Goal: Task Accomplishment & Management: Complete application form

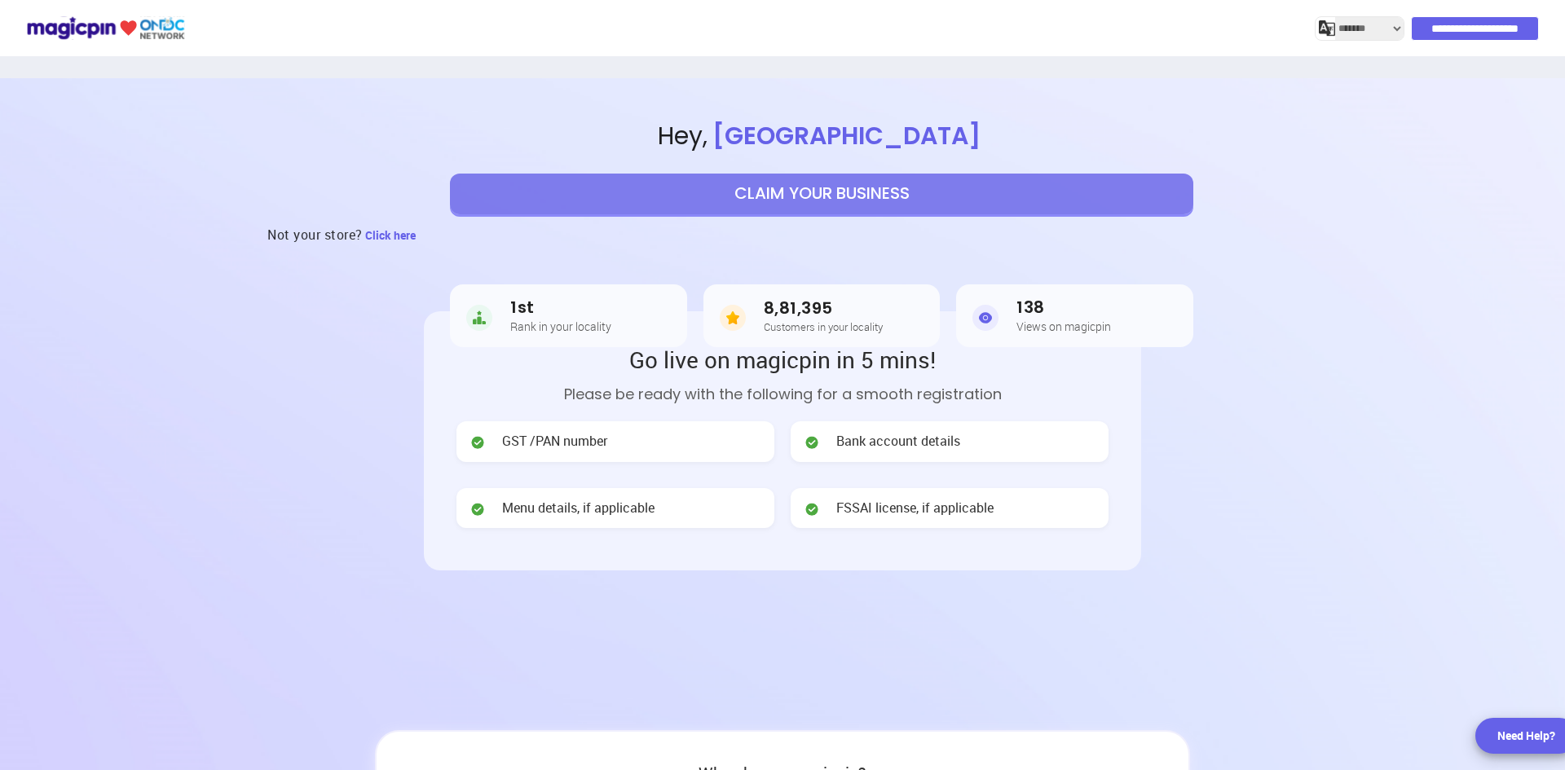
select select "*******"
click at [814, 185] on button "CLAIM YOUR BUSINESS" at bounding box center [822, 194] width 744 height 41
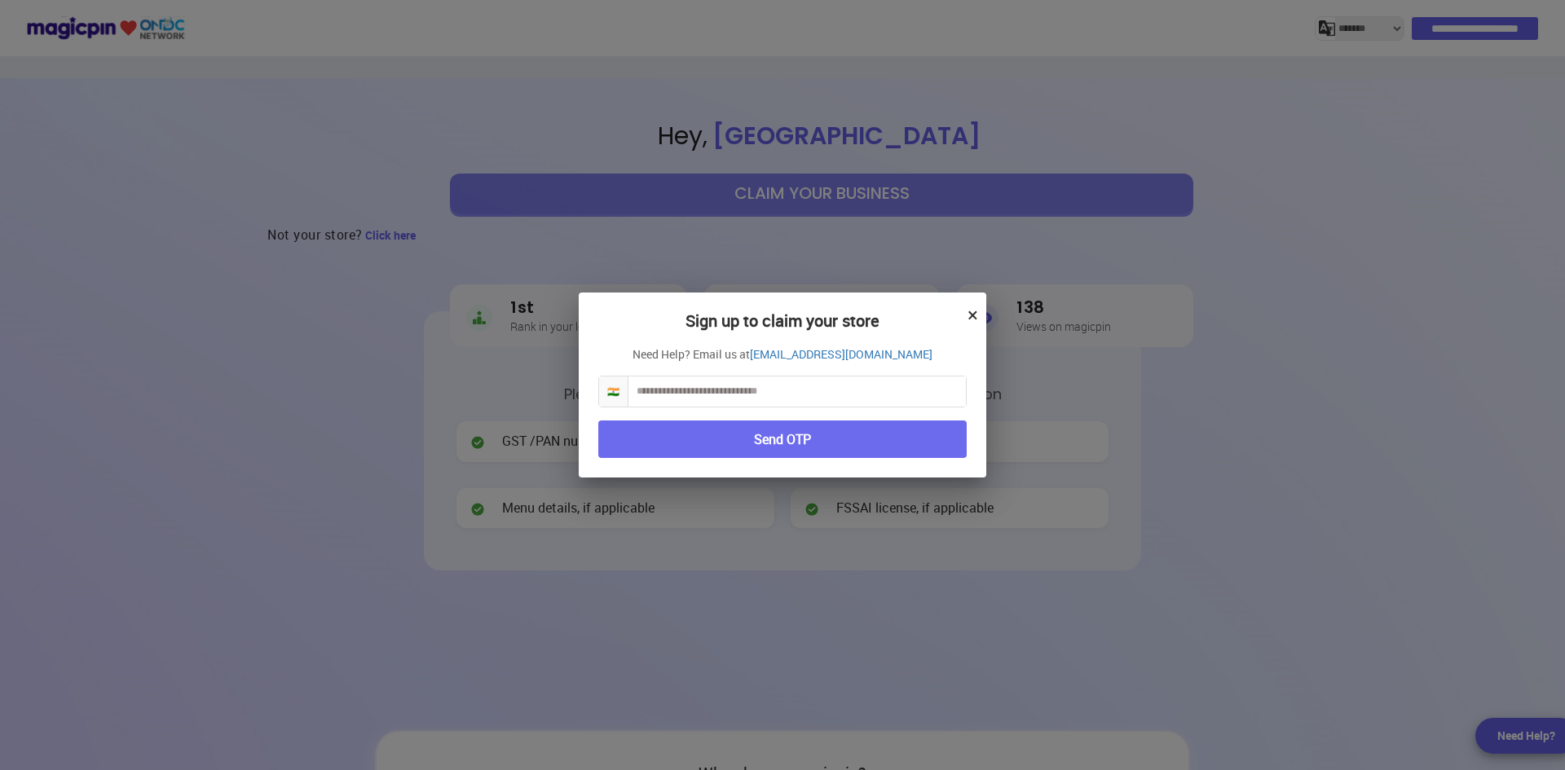
click at [731, 392] on input "text" at bounding box center [798, 392] width 338 height 30
type input "**********"
click at [852, 432] on button "Send OTP" at bounding box center [782, 440] width 368 height 38
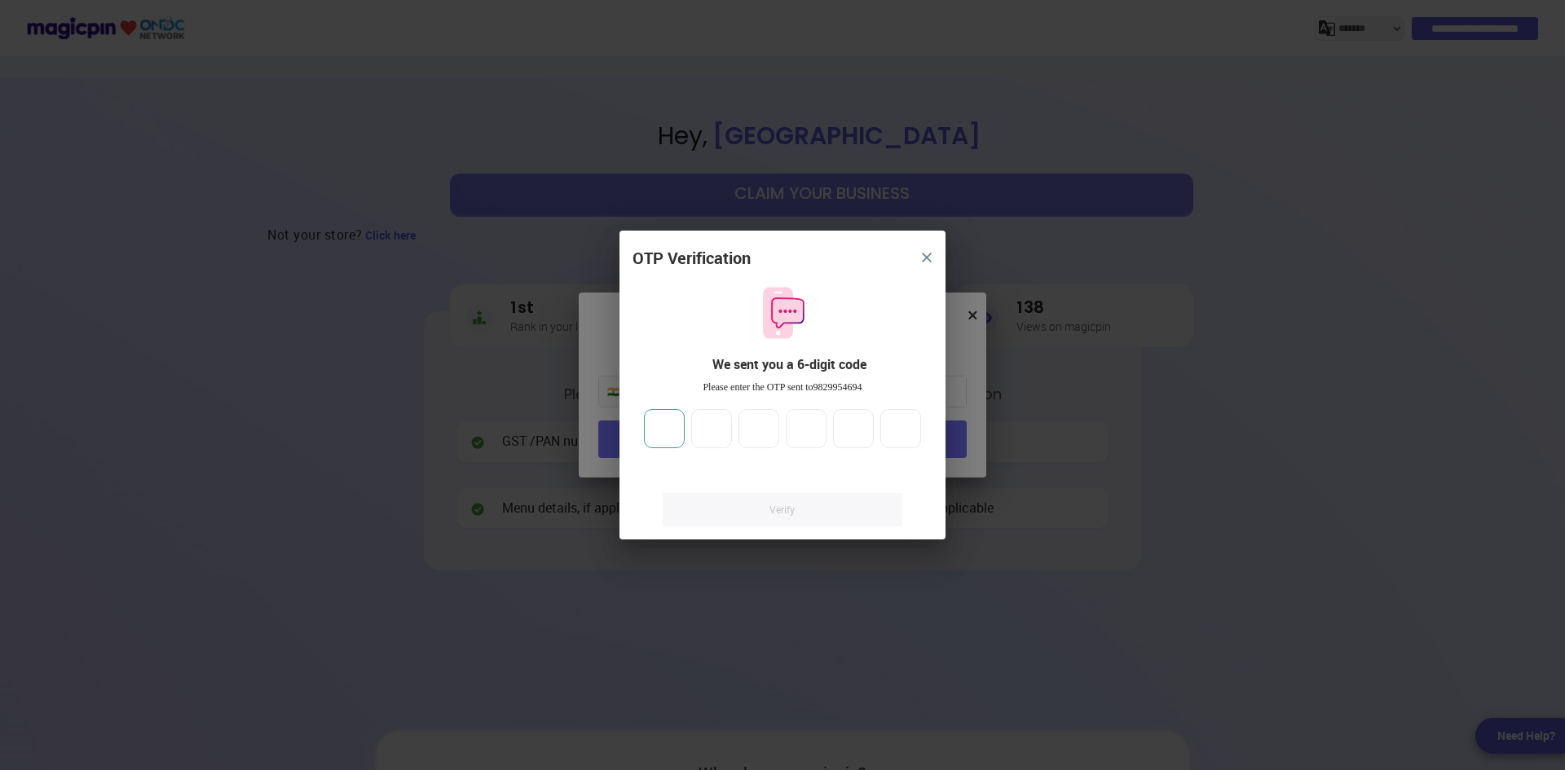
click at [683, 427] on input "number" at bounding box center [664, 428] width 41 height 39
type input "*"
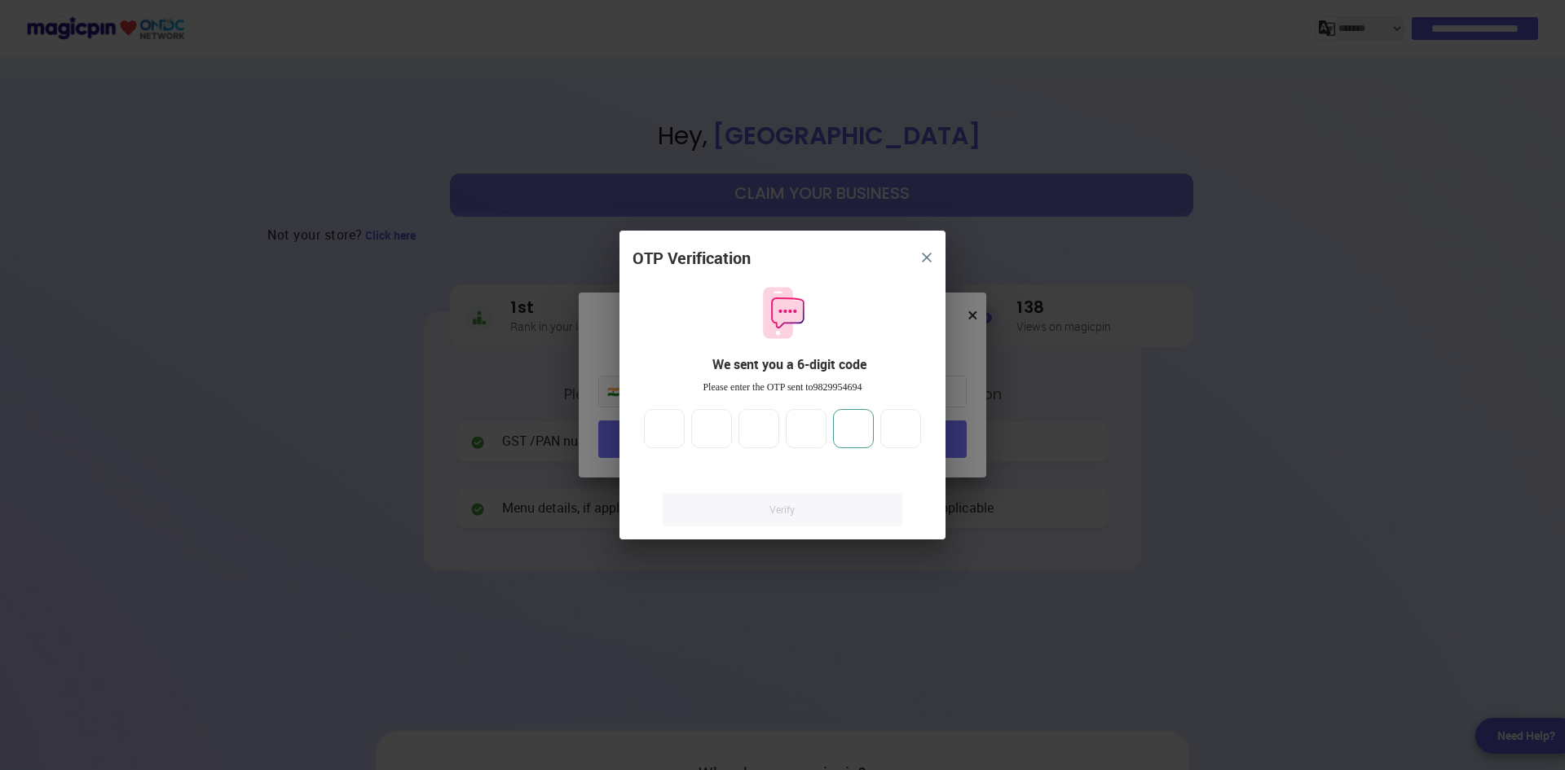
type input "*"
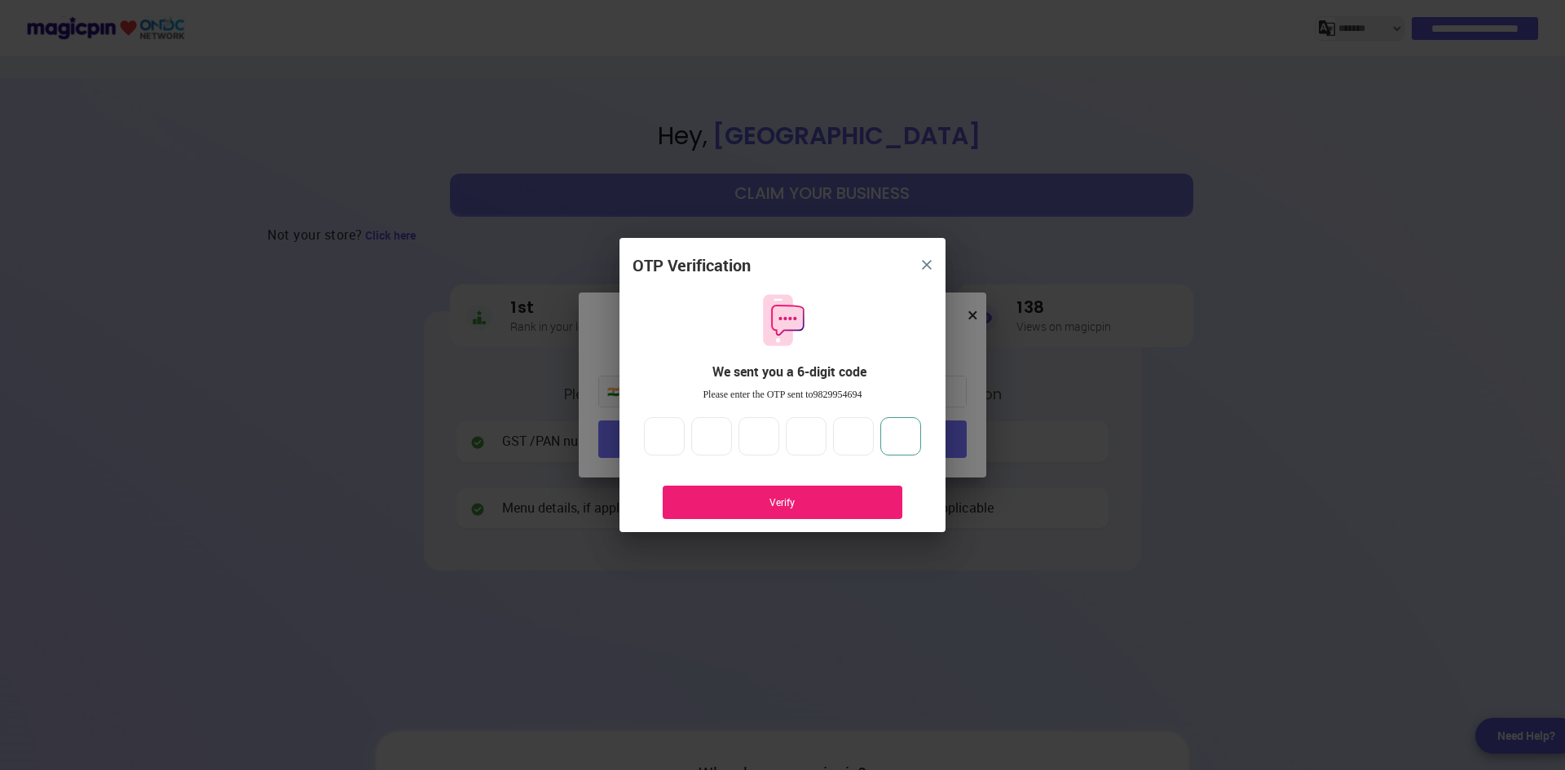
type input "*"
click at [721, 493] on div "Verify" at bounding box center [783, 502] width 240 height 33
click at [768, 505] on div "Verify" at bounding box center [782, 503] width 191 height 14
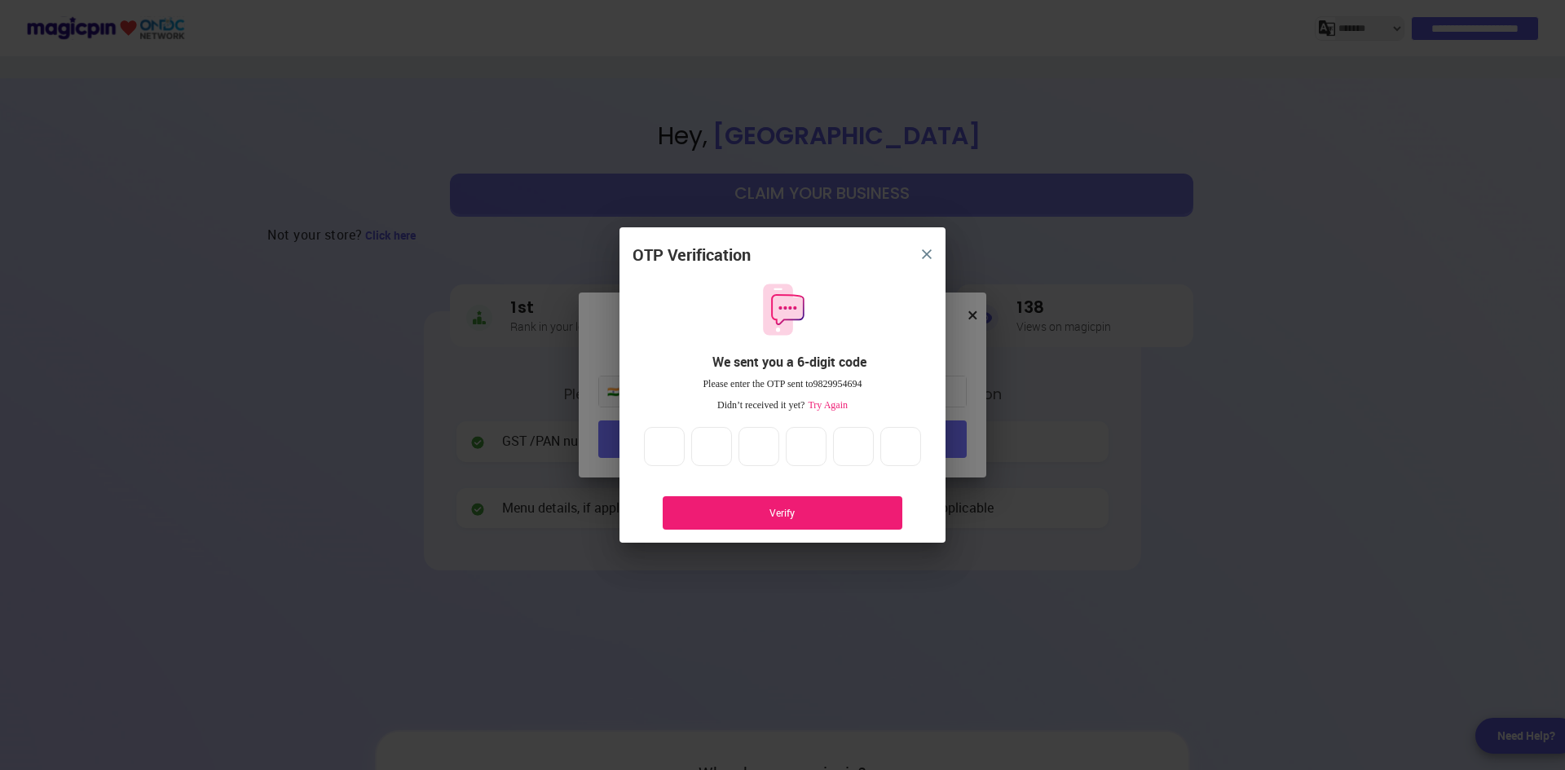
click at [824, 402] on span "Try Again" at bounding box center [826, 404] width 43 height 11
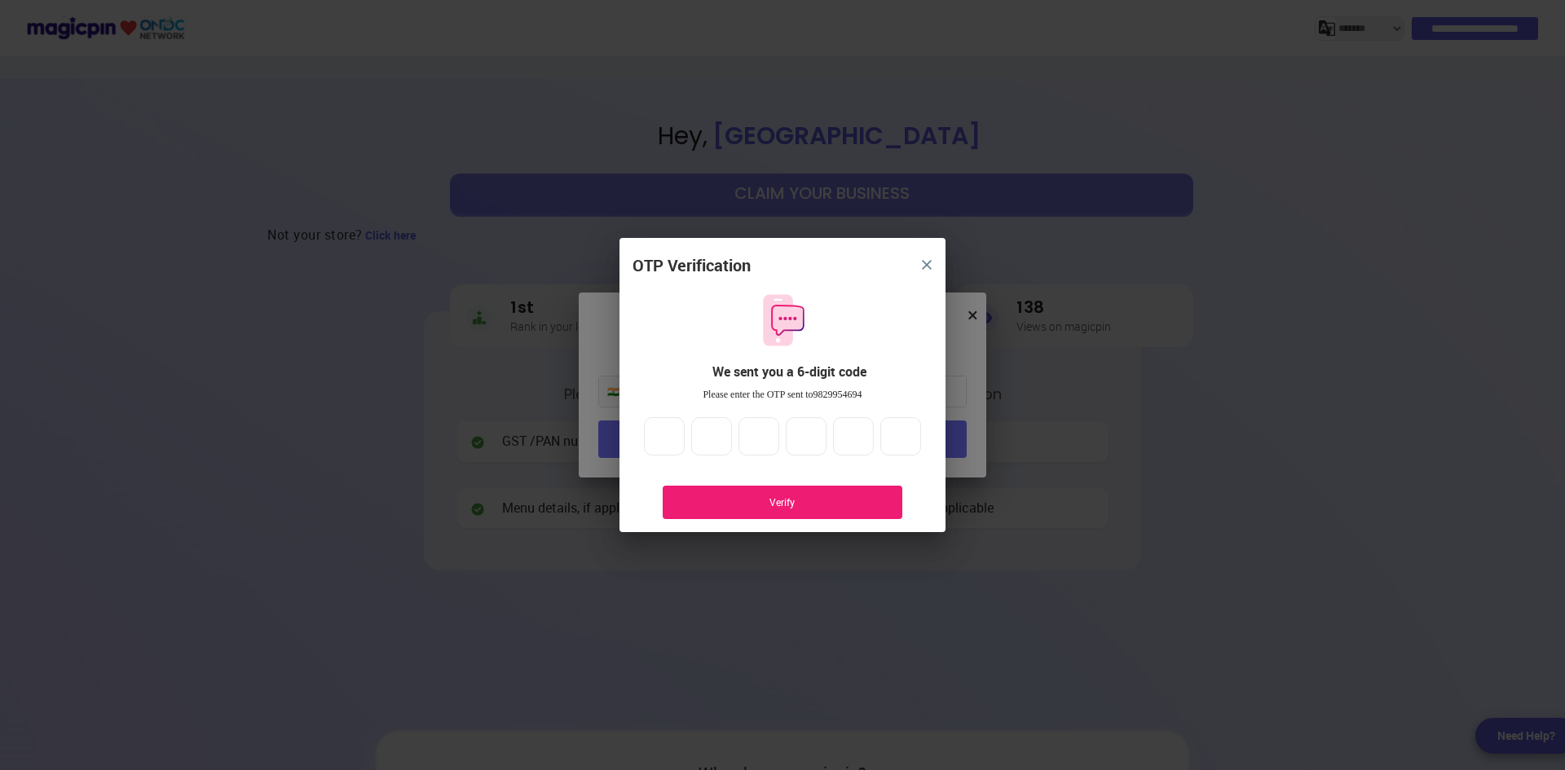
click at [788, 500] on div "Verify" at bounding box center [782, 503] width 191 height 14
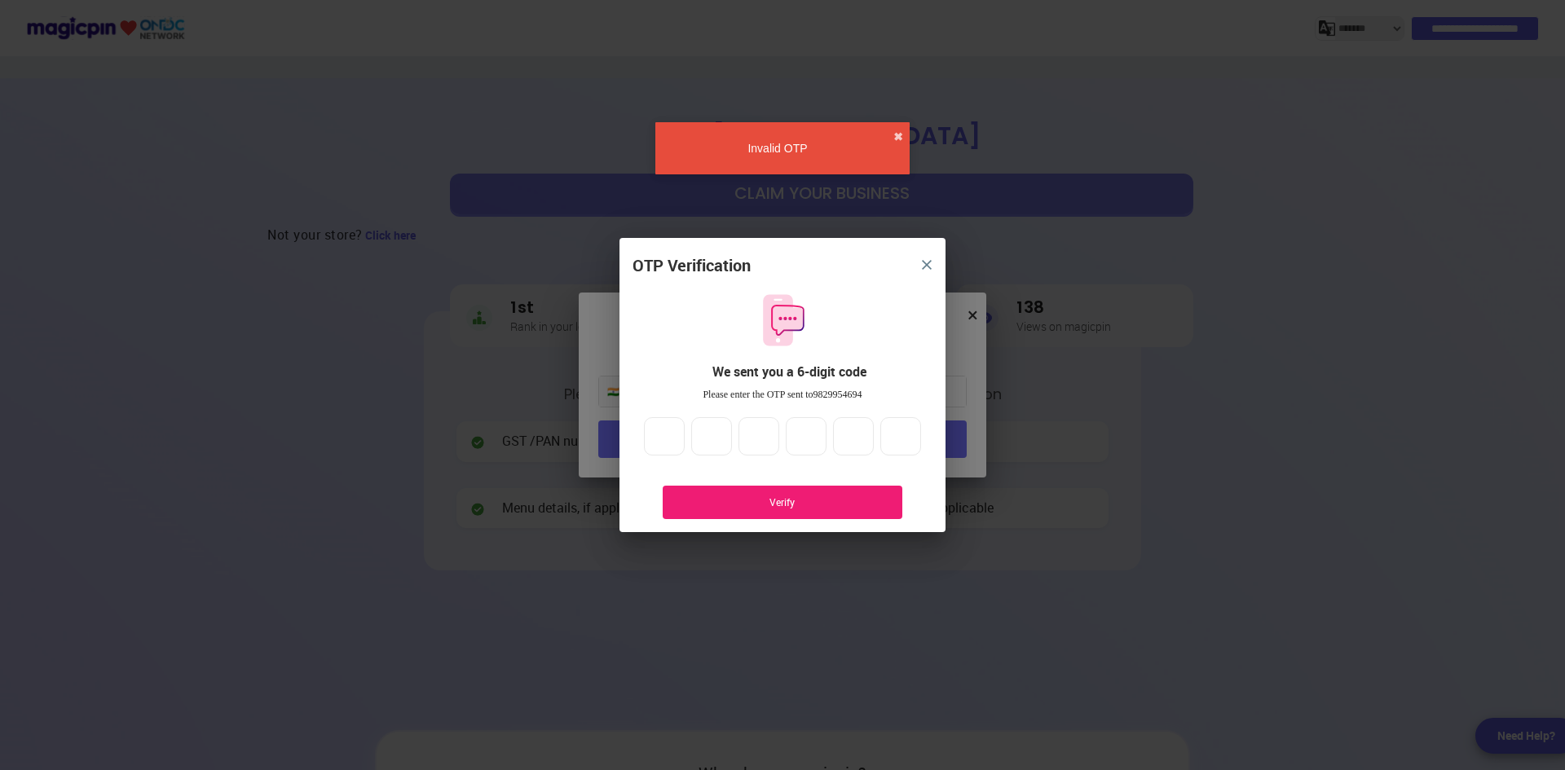
click at [927, 254] on button "close" at bounding box center [926, 264] width 29 height 29
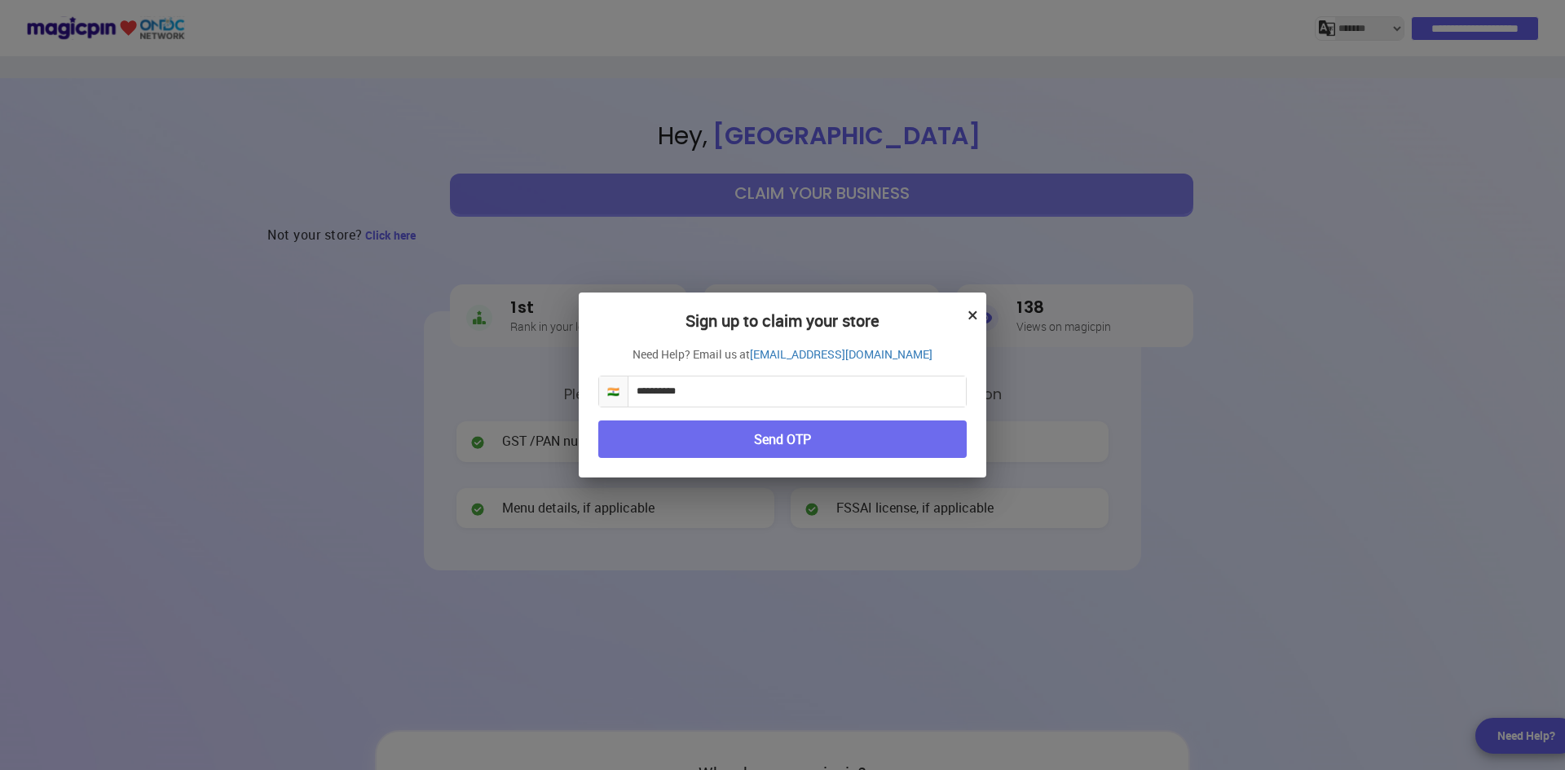
click at [801, 443] on button "Send OTP" at bounding box center [782, 440] width 368 height 38
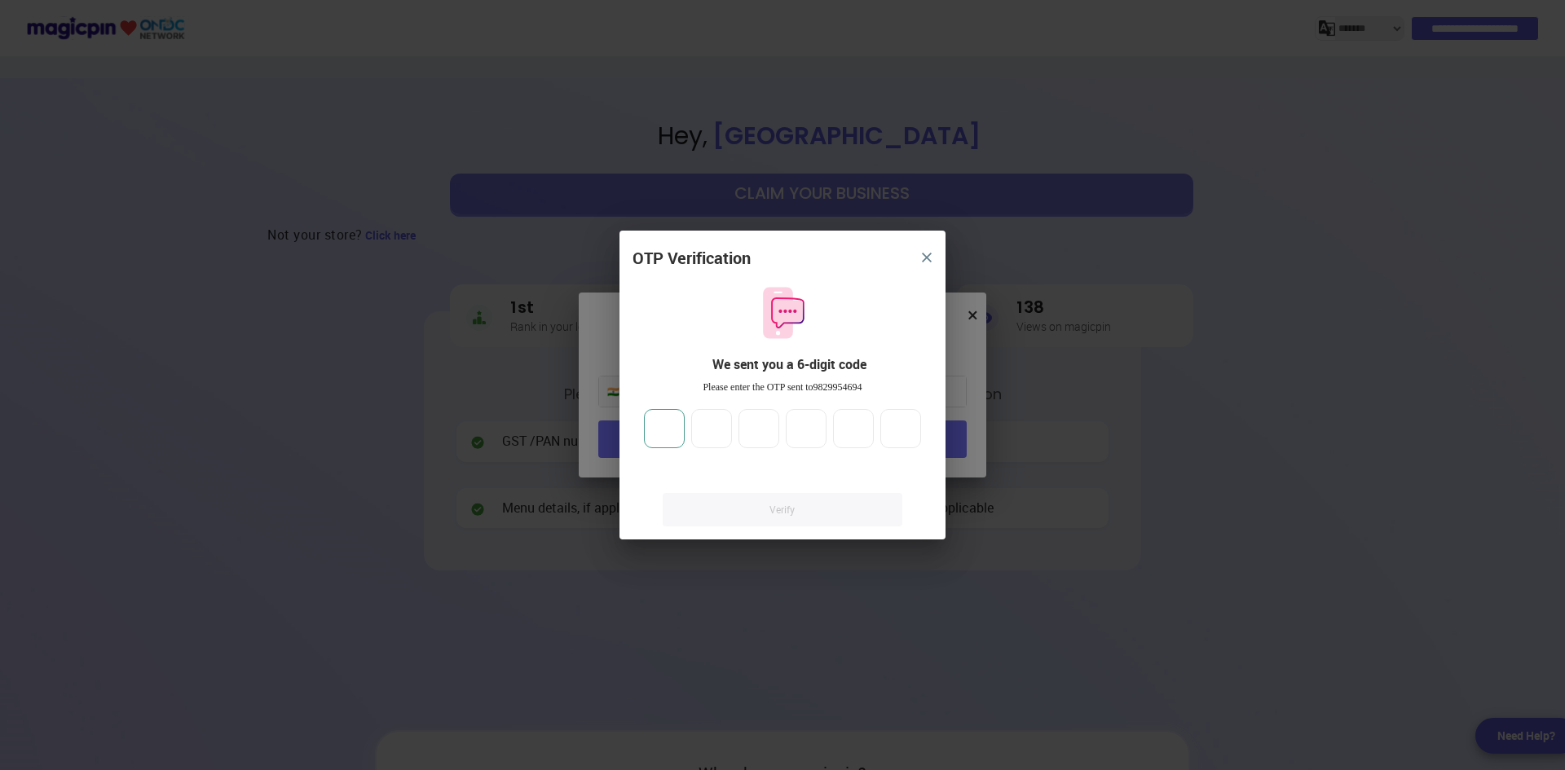
click at [675, 433] on input "number" at bounding box center [664, 428] width 41 height 39
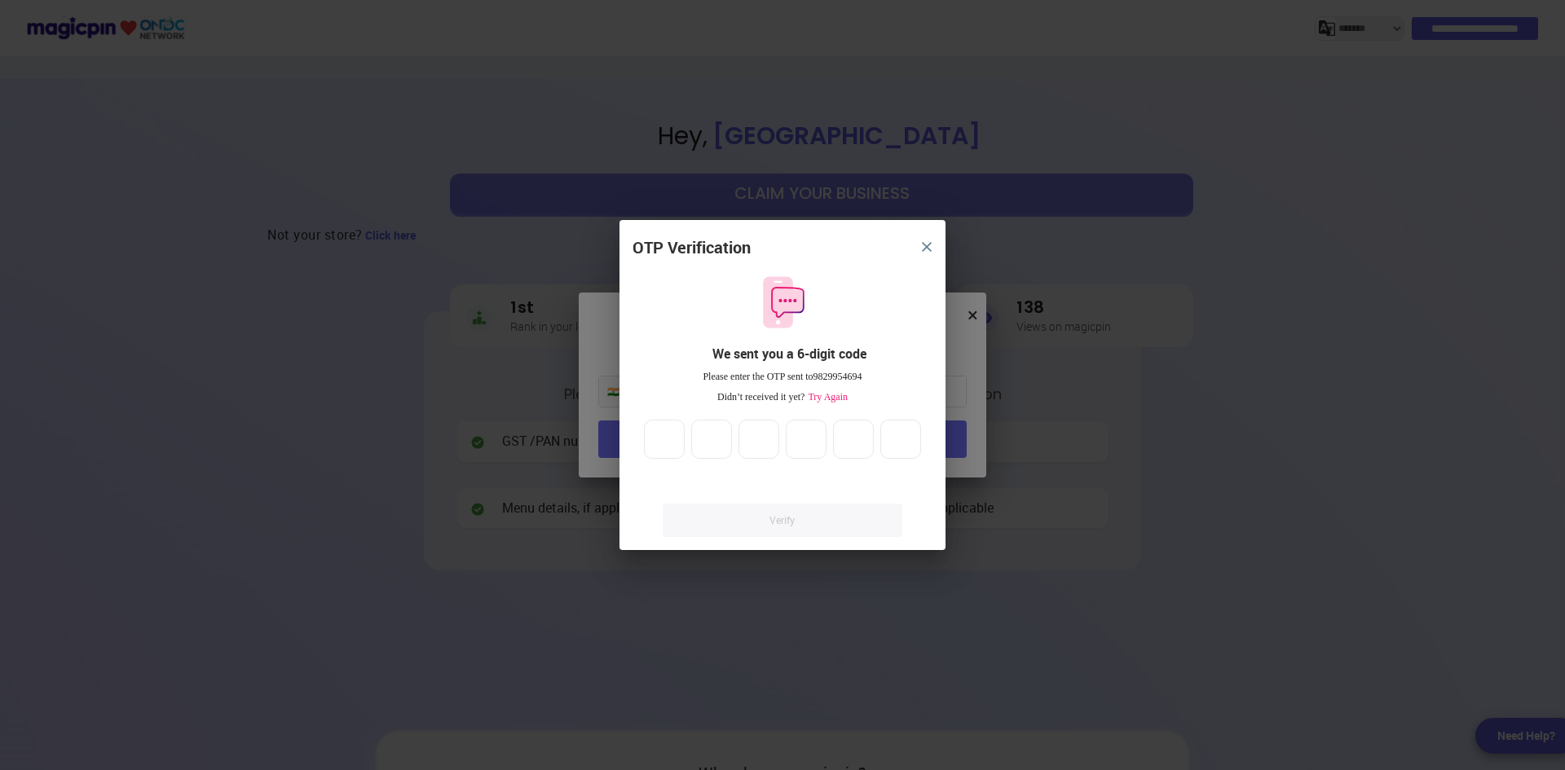
click at [849, 391] on div "Didn’t received it yet? Try Again" at bounding box center [783, 398] width 300 height 14
click at [840, 396] on span "Try Again" at bounding box center [826, 396] width 43 height 11
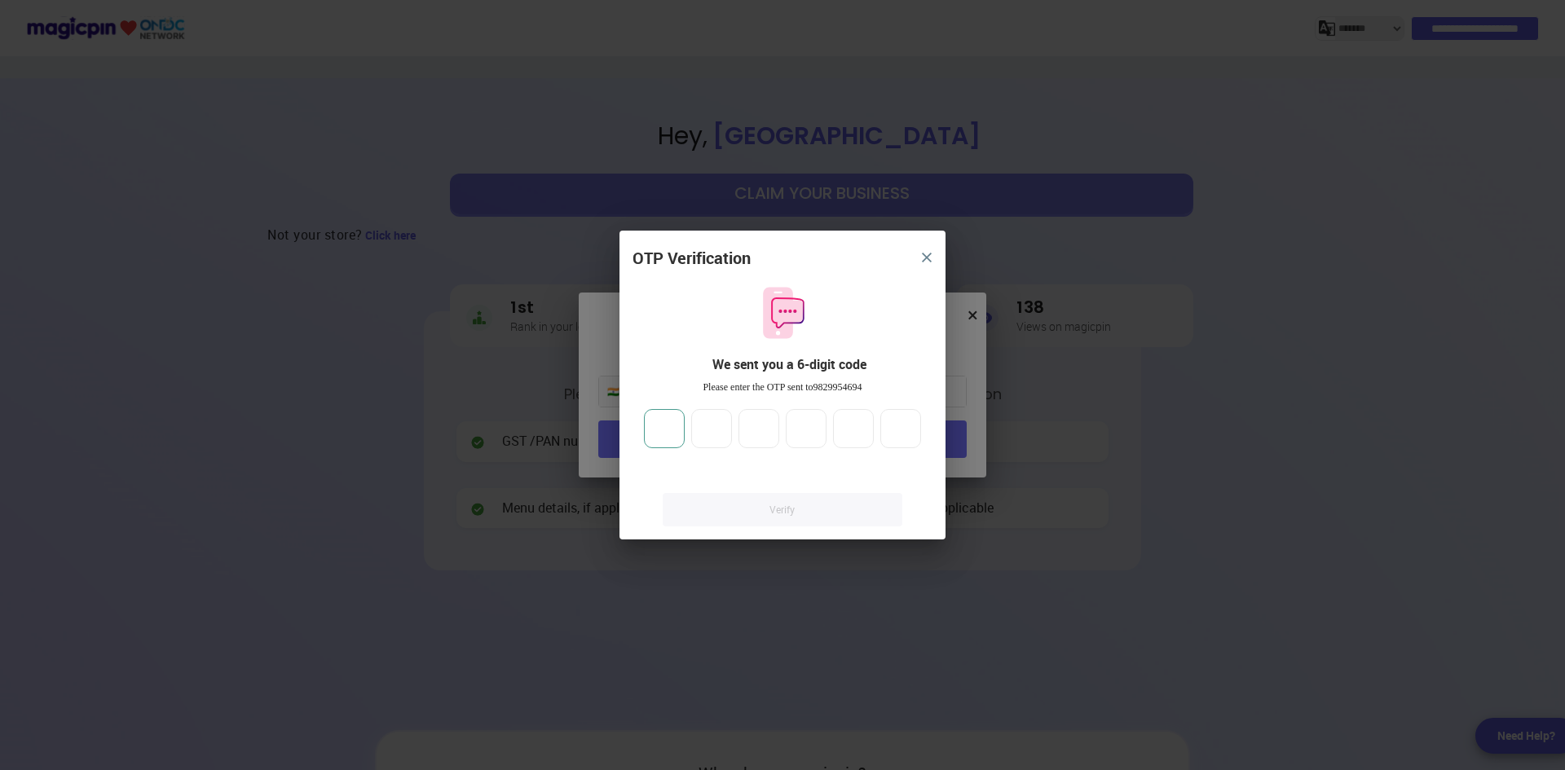
click at [670, 434] on input "number" at bounding box center [664, 428] width 41 height 39
type input "*"
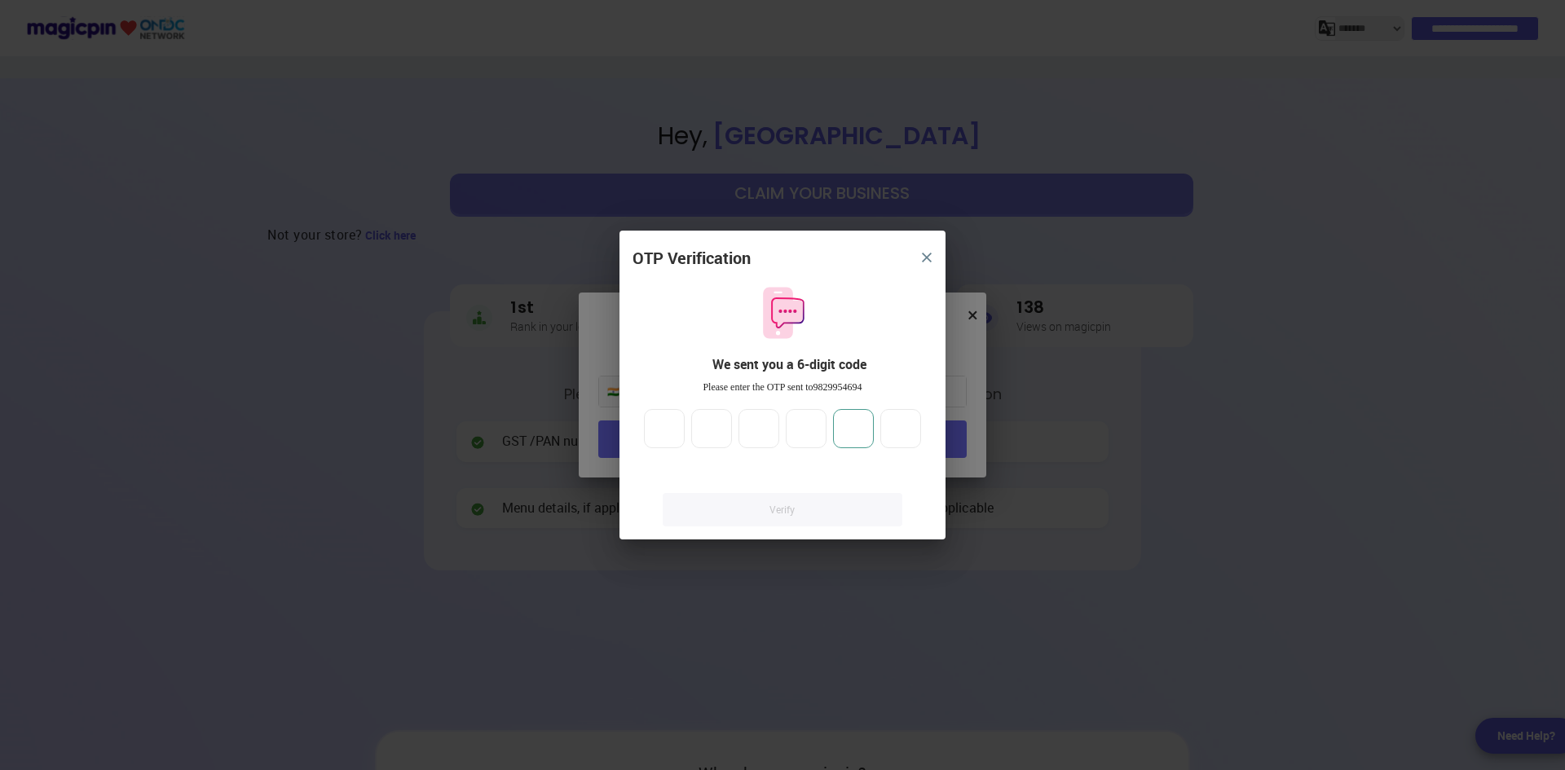
type input "*"
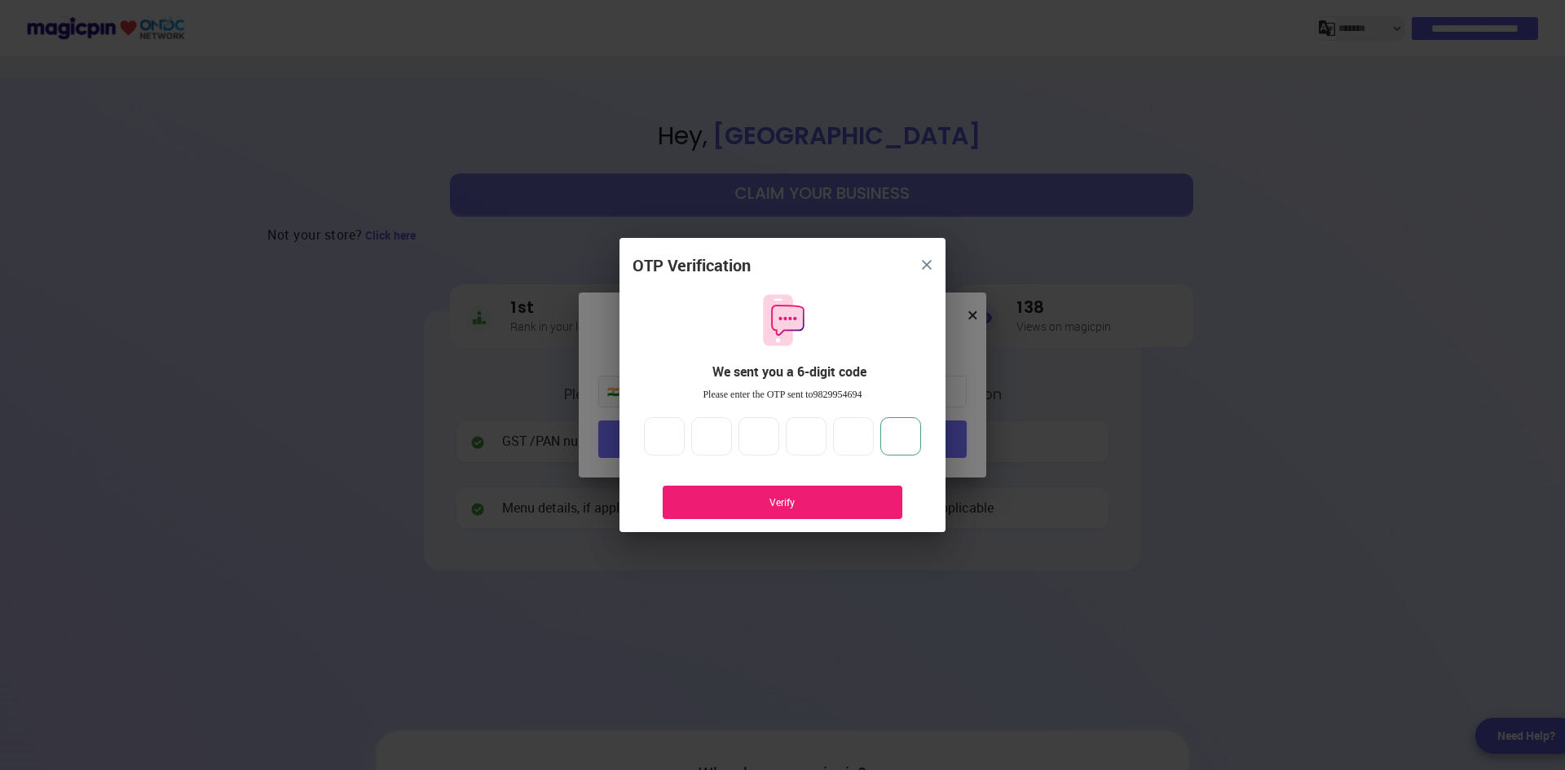
type input "*"
click at [735, 501] on div "Verify" at bounding box center [782, 503] width 191 height 14
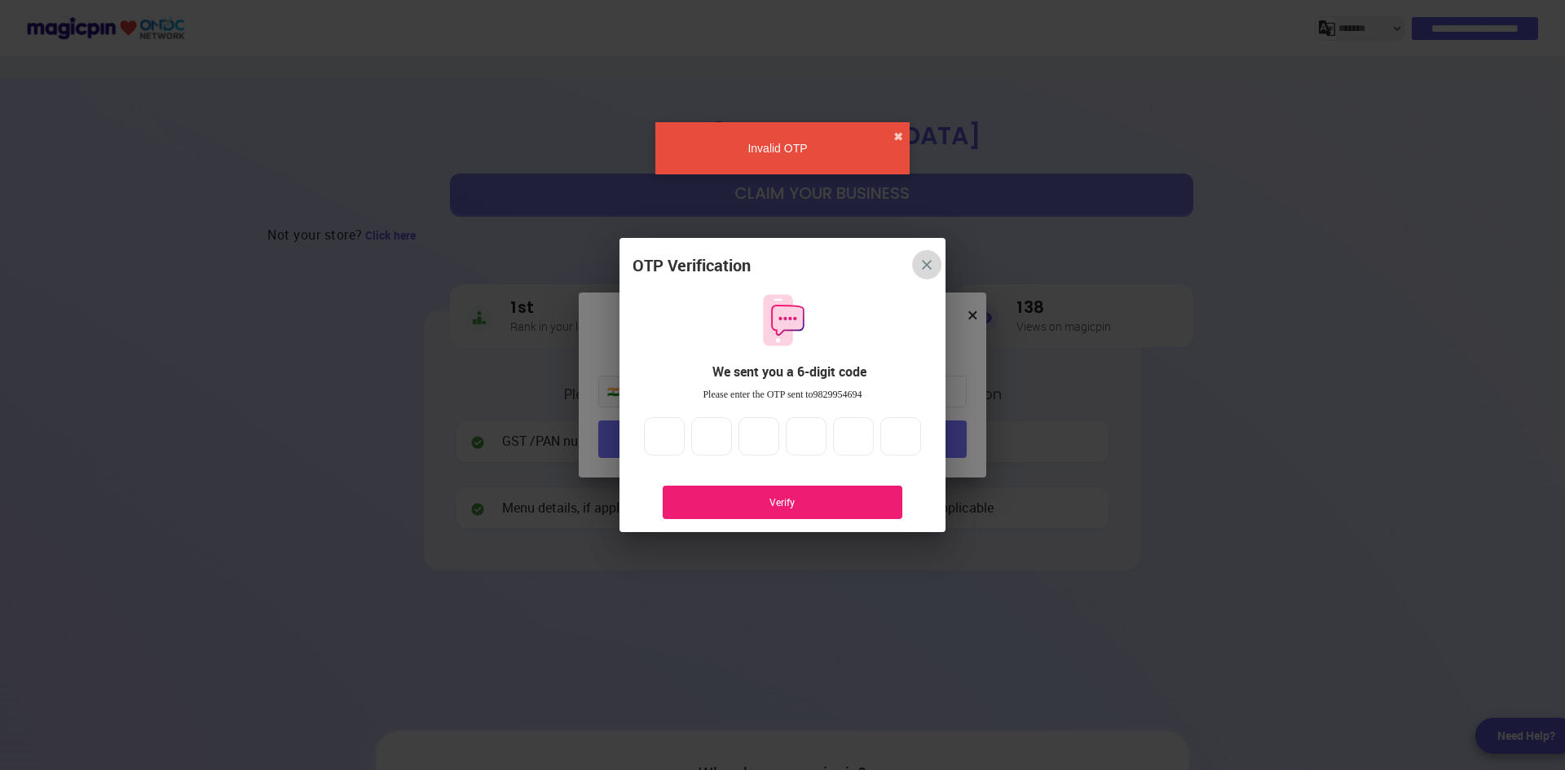
click at [920, 257] on button "close" at bounding box center [926, 264] width 29 height 29
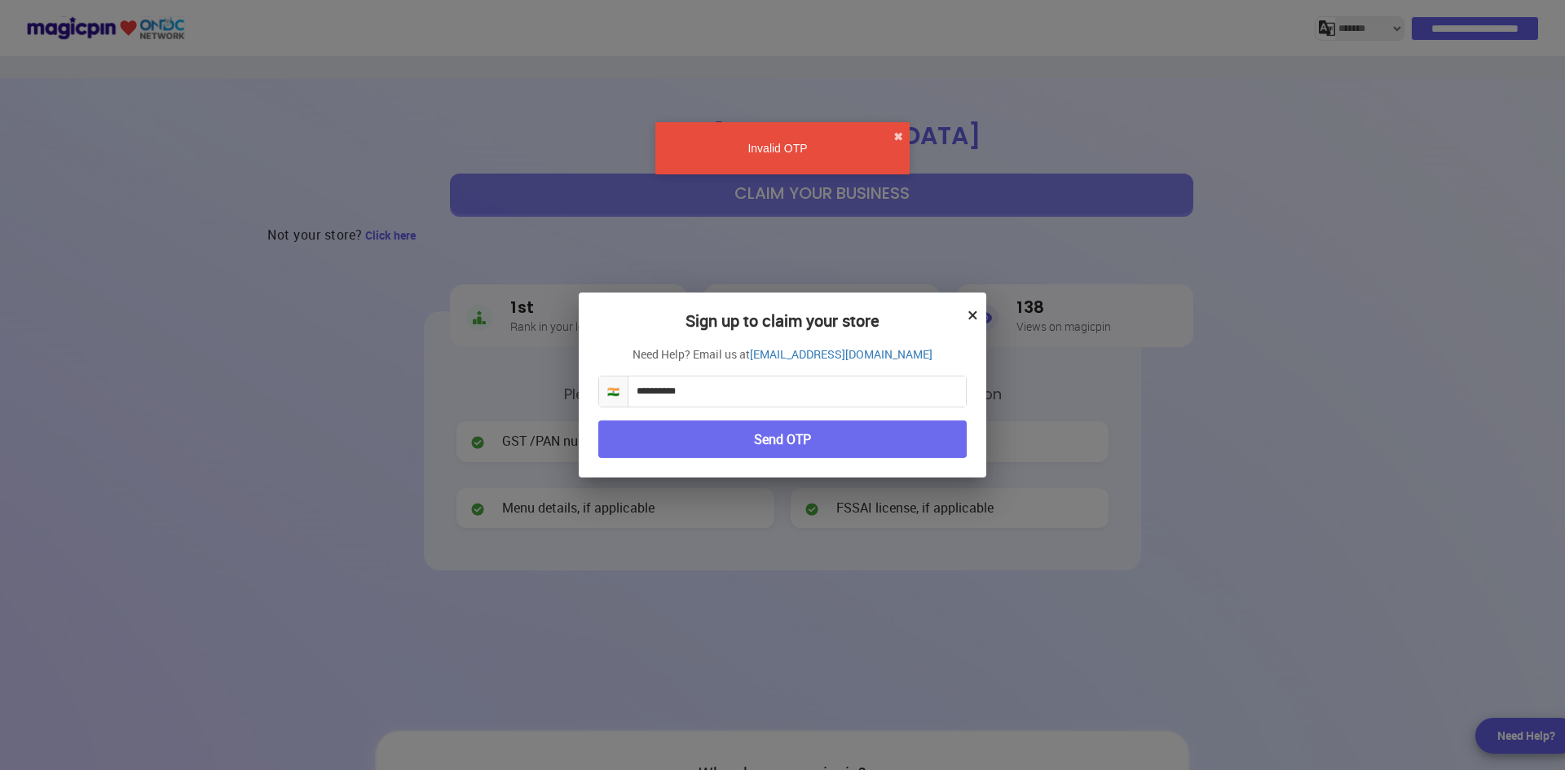
click at [839, 399] on input "**********" at bounding box center [798, 392] width 338 height 30
click at [970, 310] on button "×" at bounding box center [973, 315] width 11 height 28
